Goal: Find specific page/section: Find specific page/section

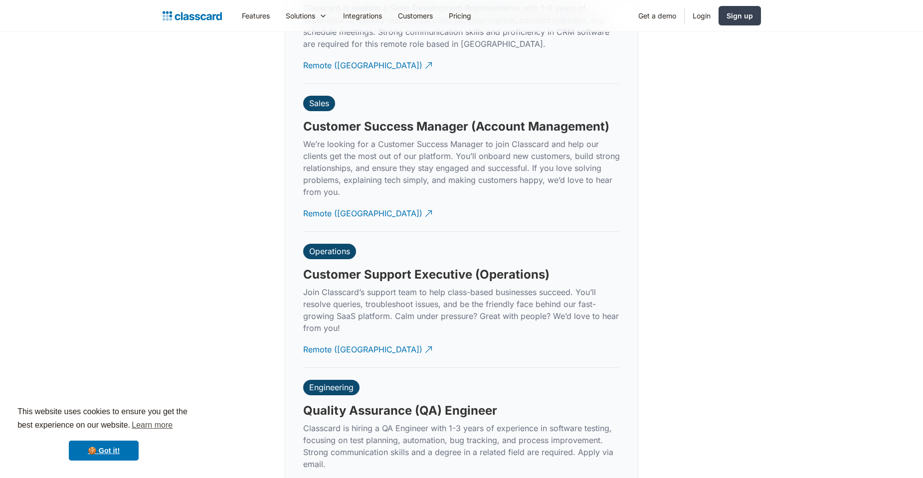
scroll to position [3052, 0]
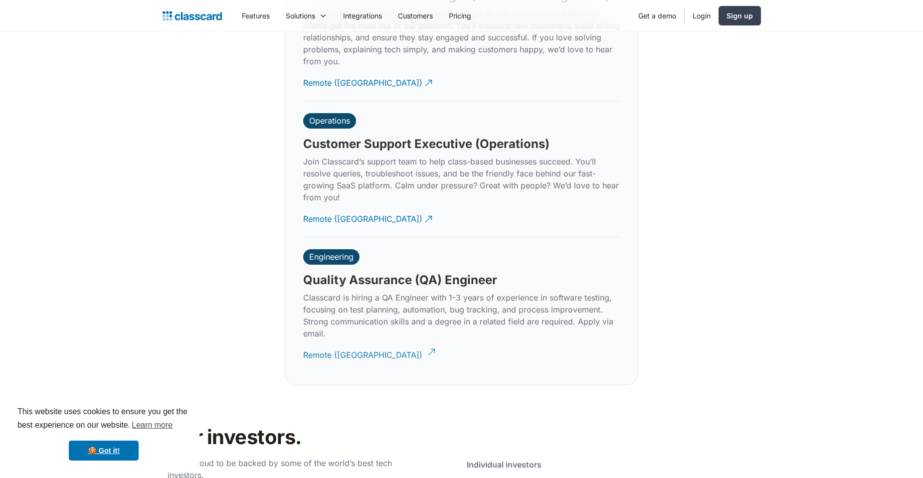
click at [326, 342] on div "Remote ([GEOGRAPHIC_DATA])" at bounding box center [362, 351] width 119 height 19
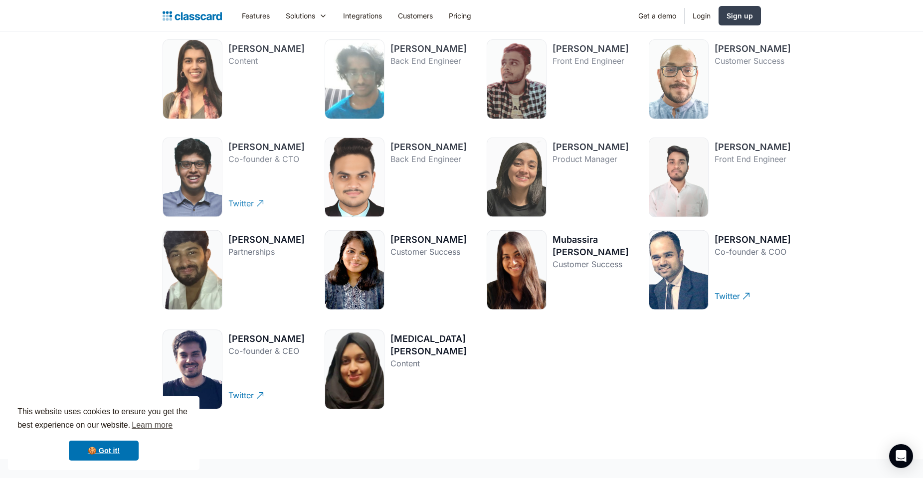
scroll to position [1387, 0]
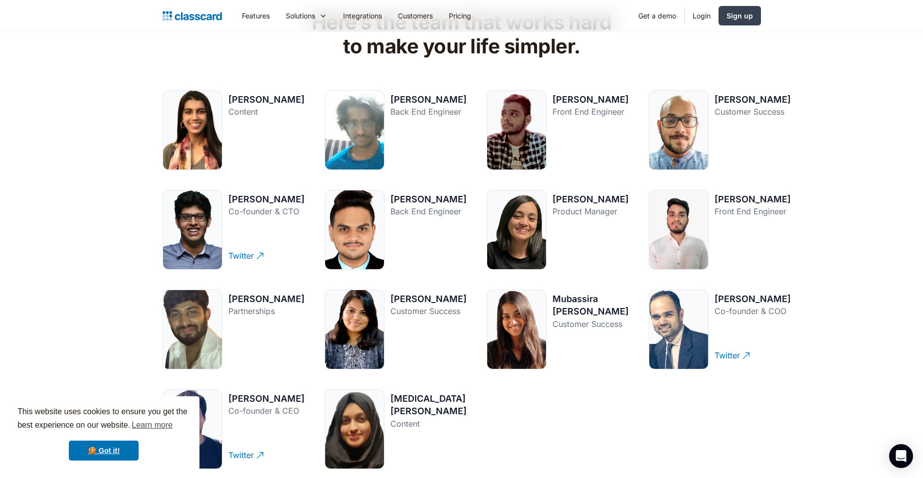
drag, startPoint x: 233, startPoint y: 194, endPoint x: 258, endPoint y: 209, distance: 29.8
click at [258, 209] on div "[PERSON_NAME] Co-founder & CTO" at bounding box center [266, 207] width 76 height 29
drag, startPoint x: 236, startPoint y: 200, endPoint x: 273, endPoint y: 201, distance: 36.4
click at [269, 200] on div "[PERSON_NAME]" at bounding box center [266, 199] width 76 height 12
drag, startPoint x: 388, startPoint y: 198, endPoint x: 424, endPoint y: 199, distance: 35.4
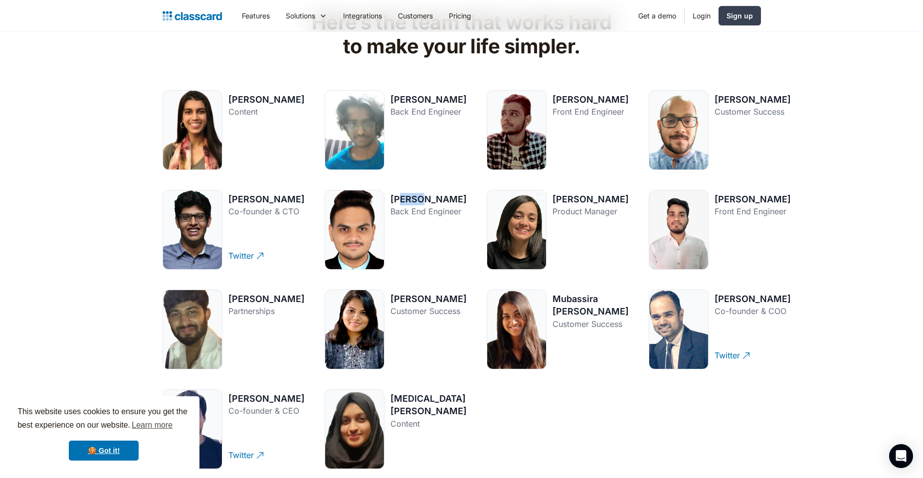
click at [414, 200] on div "[PERSON_NAME]" at bounding box center [428, 199] width 76 height 12
click at [605, 196] on div "[PERSON_NAME]" at bounding box center [591, 199] width 76 height 12
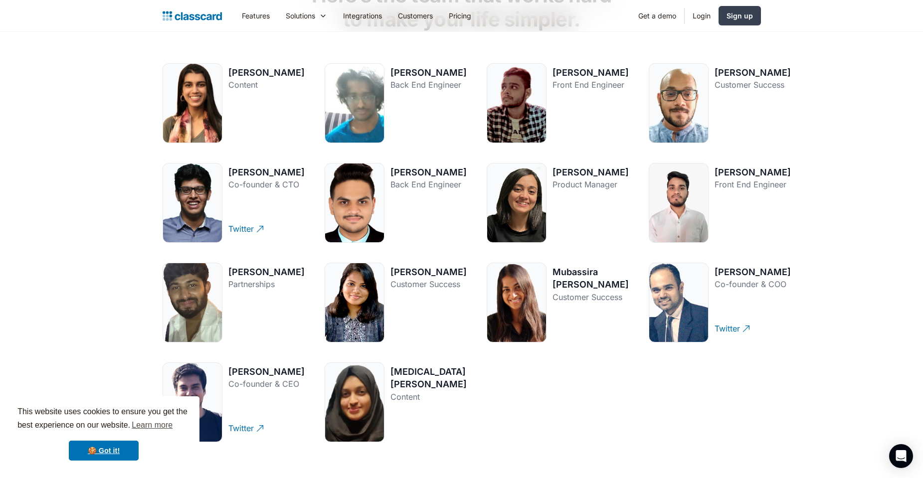
scroll to position [1327, 0]
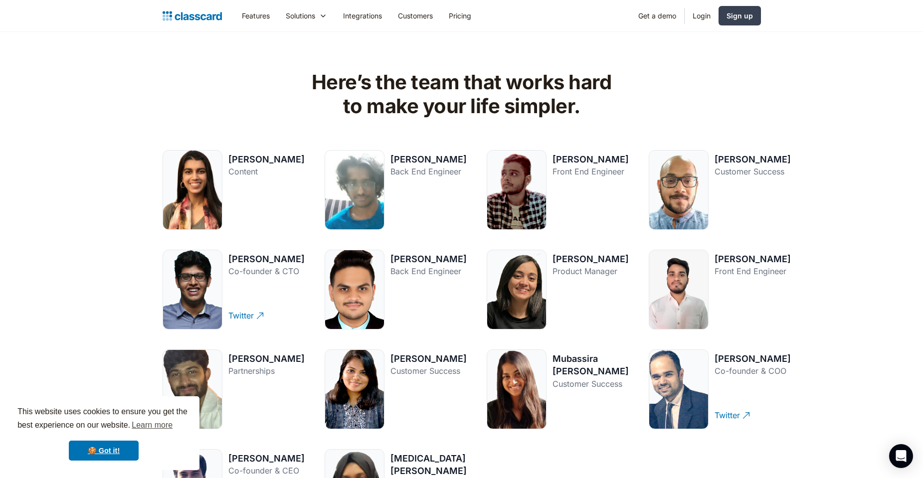
click at [190, 281] on div at bounding box center [193, 290] width 60 height 80
click at [253, 267] on div "Co-founder & CTO" at bounding box center [266, 271] width 76 height 12
drag, startPoint x: 230, startPoint y: 256, endPoint x: 292, endPoint y: 259, distance: 62.4
click at [292, 259] on div "[PERSON_NAME]" at bounding box center [266, 259] width 76 height 12
copy div "[PERSON_NAME]"
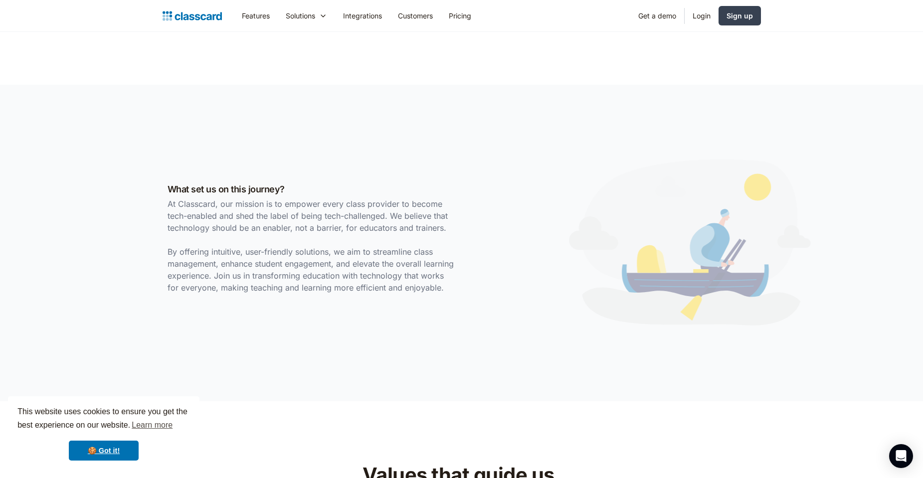
scroll to position [299, 0]
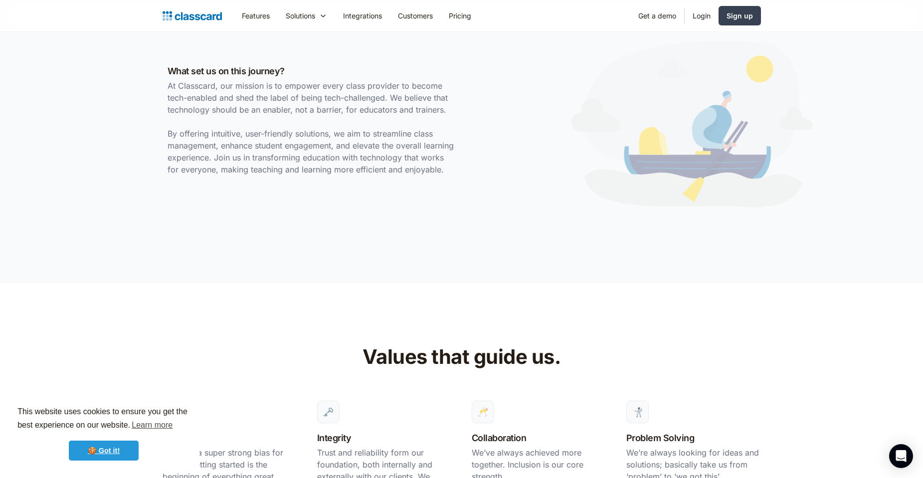
click at [137, 449] on link "🍪 Got it!" at bounding box center [104, 451] width 70 height 20
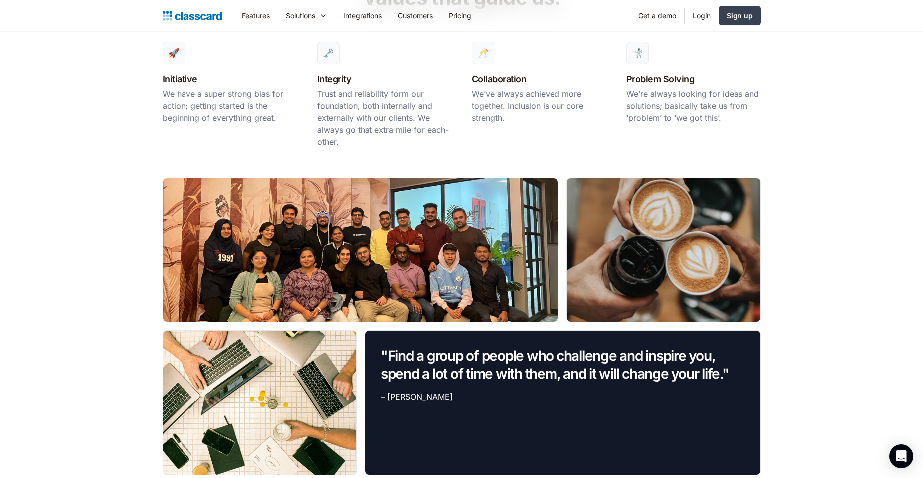
scroll to position [598, 0]
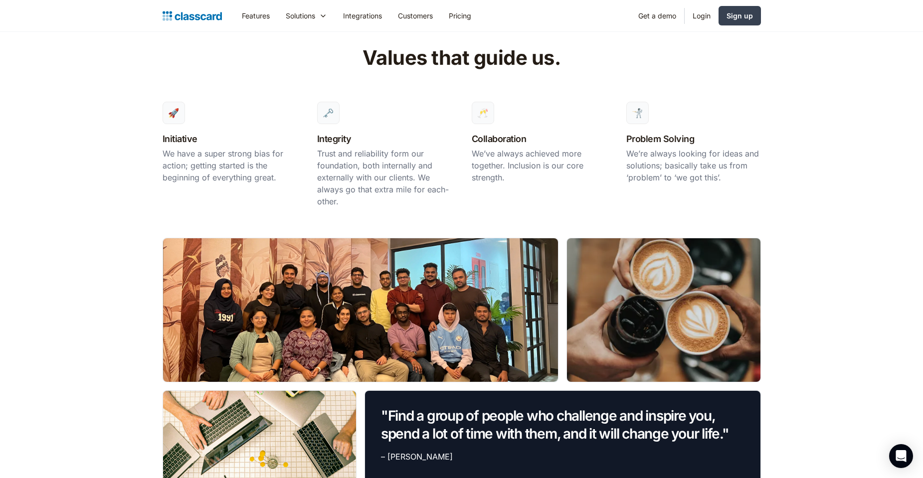
drag, startPoint x: 342, startPoint y: 274, endPoint x: 383, endPoint y: 307, distance: 52.5
click at [383, 307] on div at bounding box center [360, 310] width 395 height 144
click at [345, 310] on div at bounding box center [360, 310] width 395 height 144
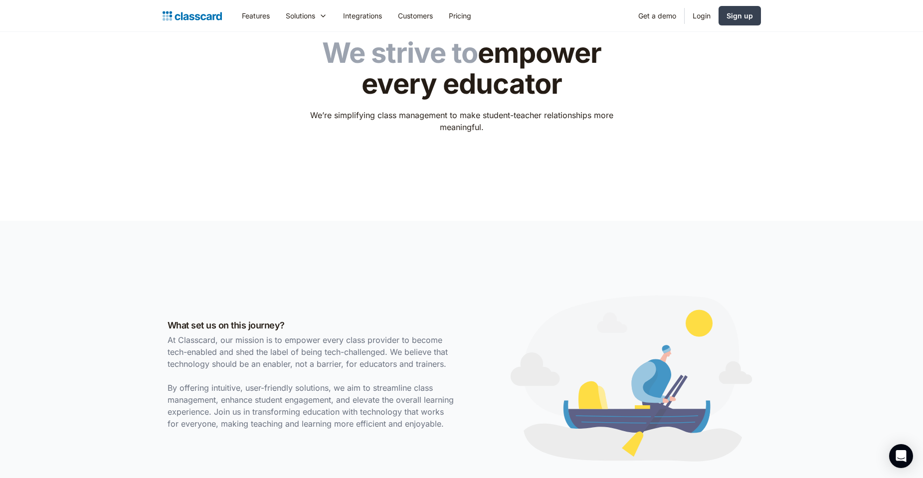
scroll to position [0, 0]
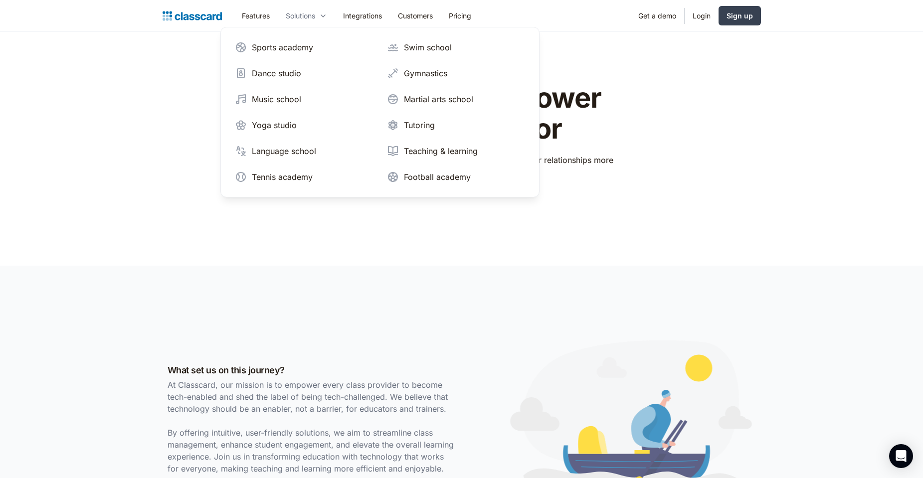
click at [305, 20] on div "Solutions" at bounding box center [300, 15] width 29 height 10
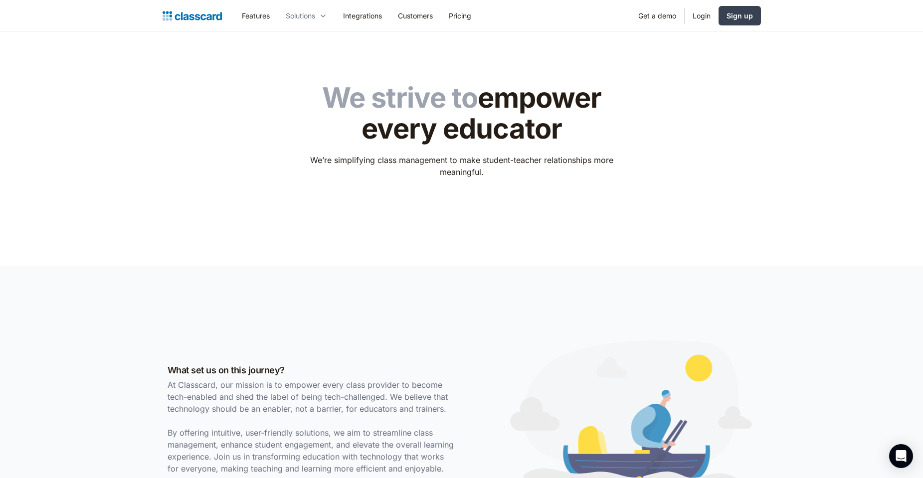
click at [305, 20] on div "Solutions" at bounding box center [300, 15] width 29 height 10
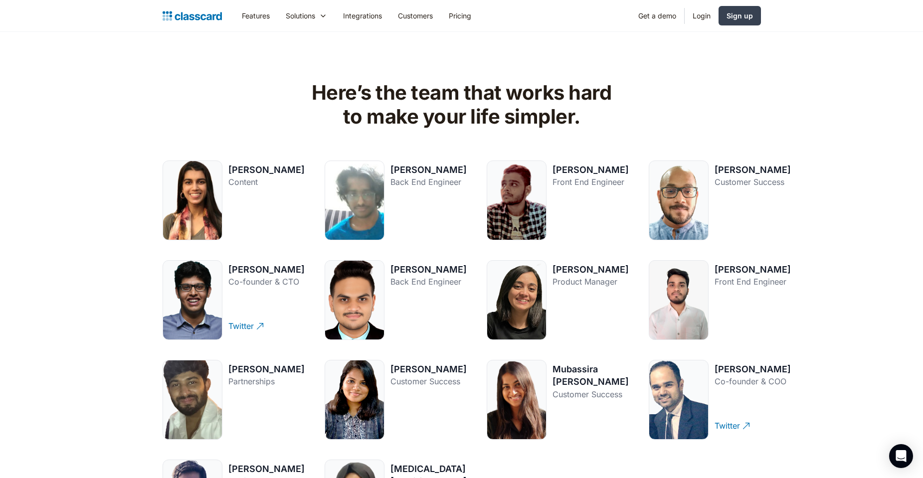
scroll to position [1436, 0]
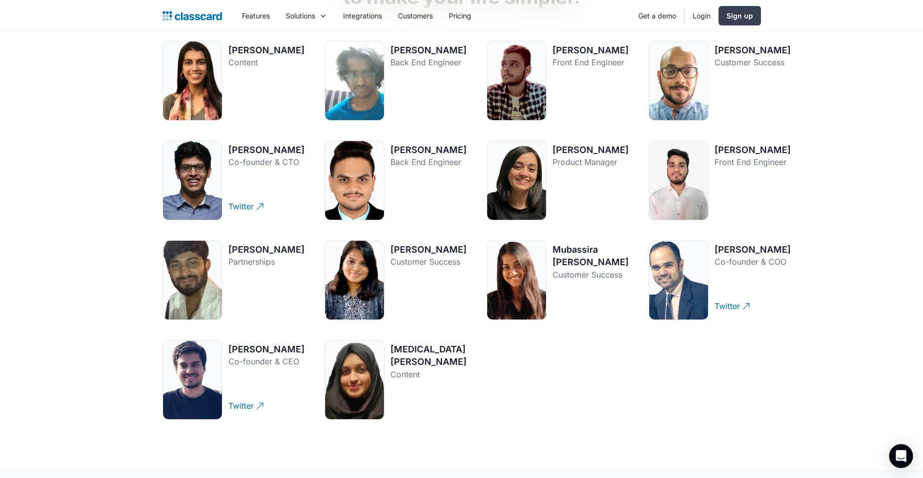
drag, startPoint x: 498, startPoint y: 172, endPoint x: 492, endPoint y: 186, distance: 14.9
click at [491, 186] on div at bounding box center [517, 181] width 60 height 80
drag, startPoint x: 511, startPoint y: 185, endPoint x: 495, endPoint y: 228, distance: 46.1
click at [511, 223] on div "[PERSON_NAME] Content Twitter [PERSON_NAME] Back End Engineer Twitter [PERSON_N…" at bounding box center [462, 230] width 598 height 379
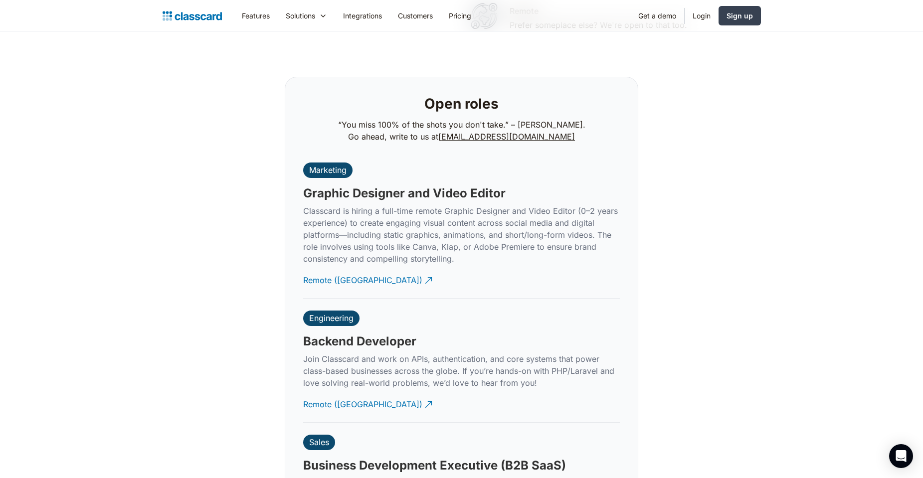
scroll to position [2214, 0]
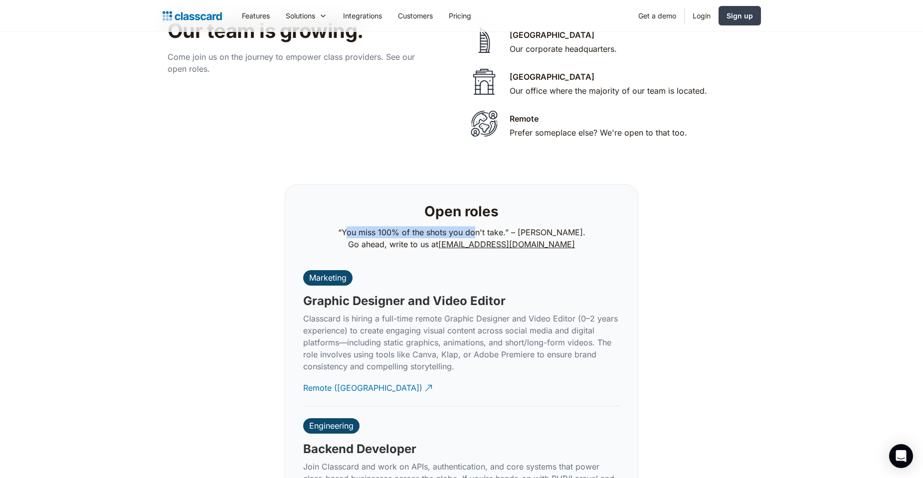
drag, startPoint x: 356, startPoint y: 218, endPoint x: 479, endPoint y: 219, distance: 122.7
click at [479, 226] on p "“You miss 100% of the shots you don't take.” – [PERSON_NAME]. Go ahead, write t…" at bounding box center [461, 238] width 247 height 24
click at [491, 226] on p "“You miss 100% of the shots you don't take.” – [PERSON_NAME]. Go ahead, write t…" at bounding box center [461, 238] width 247 height 24
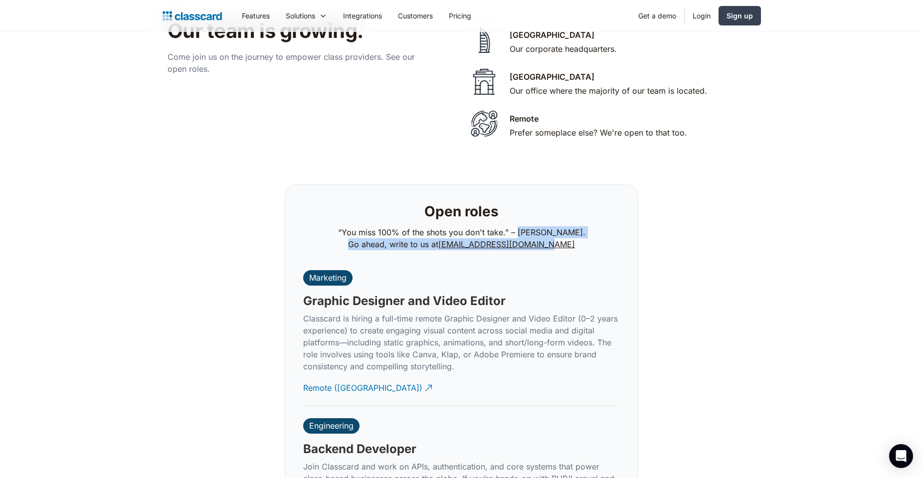
drag, startPoint x: 524, startPoint y: 220, endPoint x: 571, endPoint y: 233, distance: 49.6
click at [571, 232] on p "“You miss 100% of the shots you don't take.” – [PERSON_NAME]. Go ahead, write t…" at bounding box center [461, 238] width 247 height 24
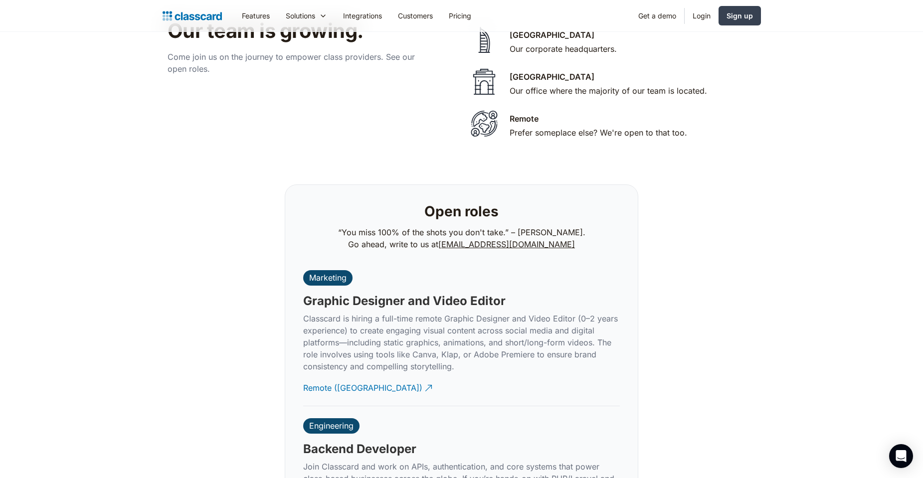
drag, startPoint x: 488, startPoint y: 312, endPoint x: 483, endPoint y: 308, distance: 6.7
click at [488, 313] on p "Classcard is hiring a full-time remote Graphic Designer and Video Editor (0–2 y…" at bounding box center [461, 343] width 317 height 60
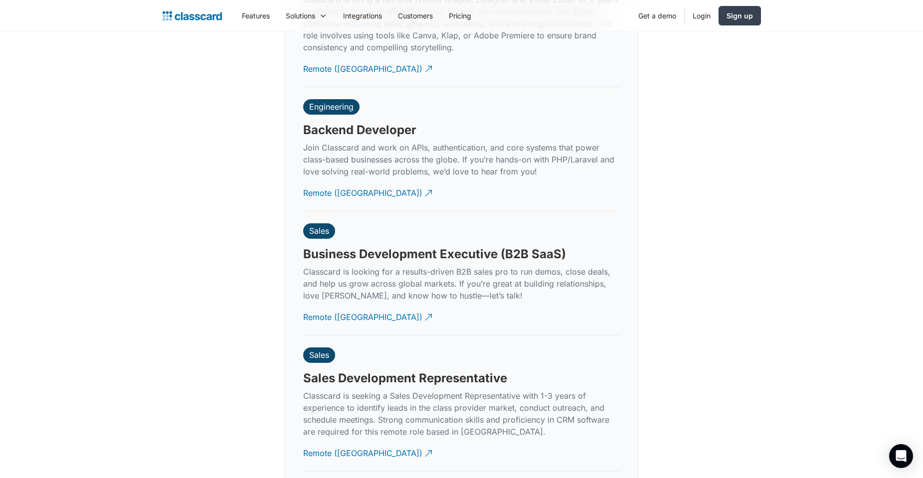
scroll to position [2394, 0]
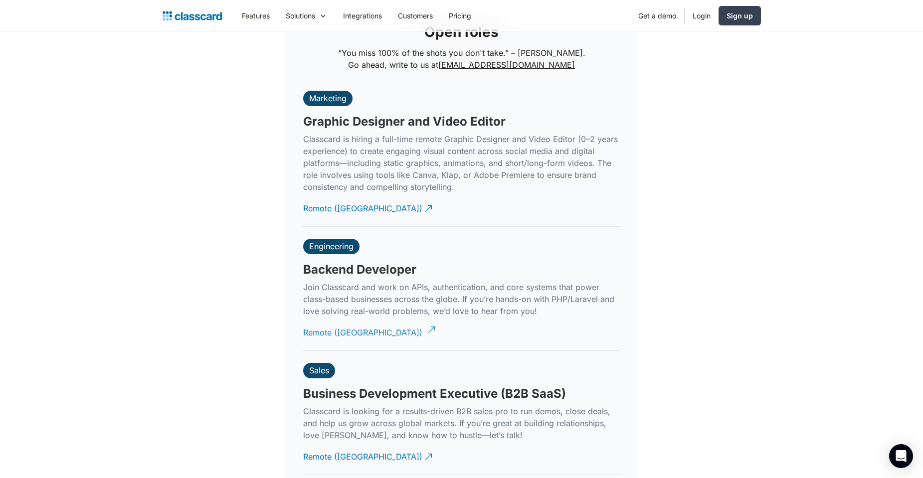
click at [353, 319] on div "Remote ([GEOGRAPHIC_DATA])" at bounding box center [362, 328] width 119 height 19
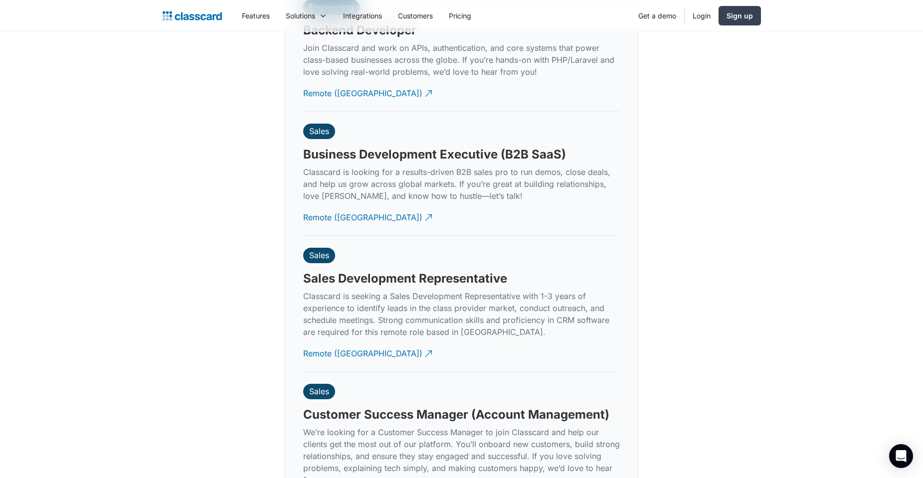
drag, startPoint x: 134, startPoint y: 304, endPoint x: 156, endPoint y: 321, distance: 27.4
click at [134, 304] on div "Our team is growing. Come join us on the journey to empower class providers. Se…" at bounding box center [461, 283] width 923 height 1466
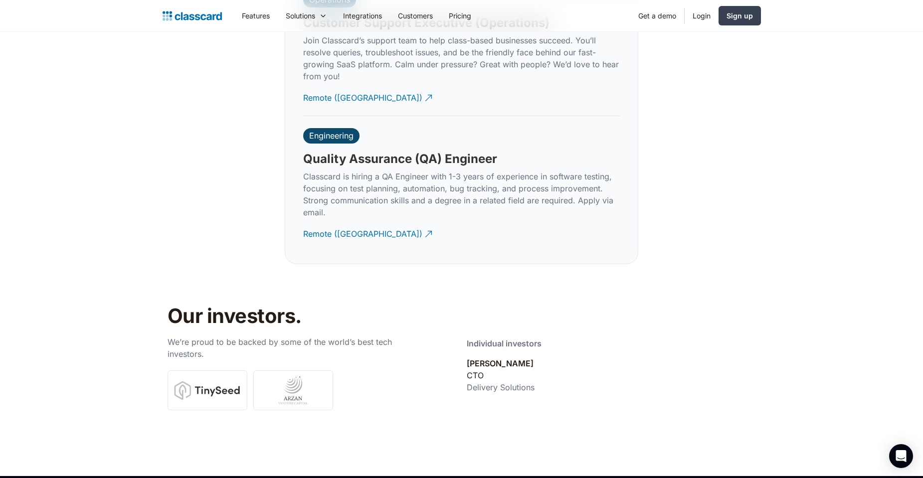
scroll to position [3171, 0]
